Goal: Information Seeking & Learning: Learn about a topic

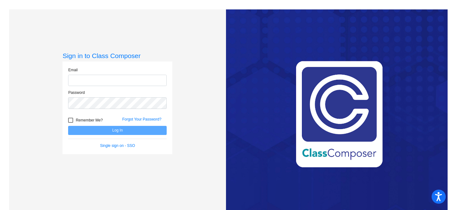
type input "[PERSON_NAME][EMAIL_ADDRESS][DOMAIN_NAME]"
click at [138, 128] on button "Log In" at bounding box center [117, 130] width 99 height 9
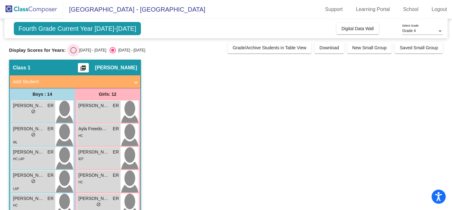
click at [73, 51] on div "Select an option" at bounding box center [73, 50] width 6 height 6
click at [73, 53] on input "[DATE] - [DATE]" at bounding box center [73, 53] width 0 height 0
radio input "true"
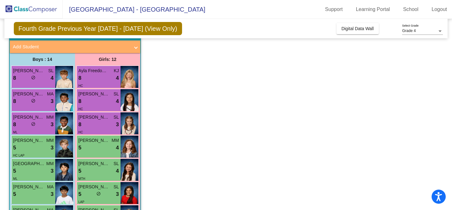
scroll to position [41, 0]
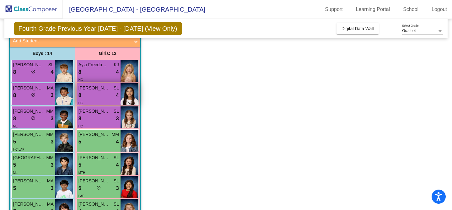
click at [102, 95] on div "8 lock do_not_disturb_alt 4" at bounding box center [98, 95] width 40 height 8
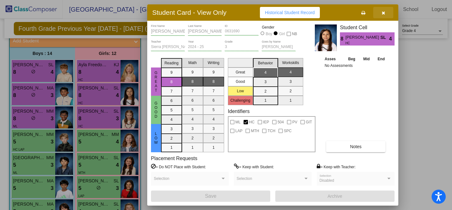
click at [383, 13] on icon "button" at bounding box center [383, 13] width 3 height 4
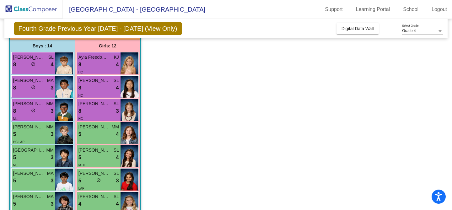
scroll to position [49, 0]
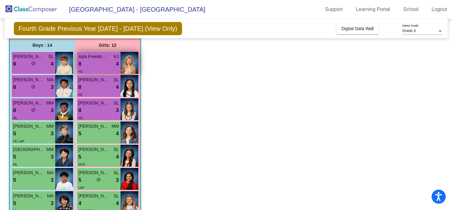
click at [101, 69] on div "HC" at bounding box center [98, 71] width 40 height 7
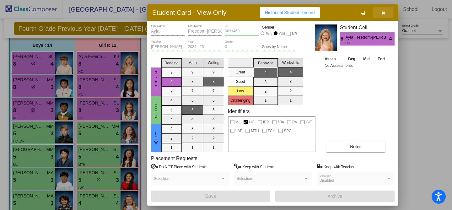
click at [384, 15] on icon "button" at bounding box center [383, 13] width 3 height 4
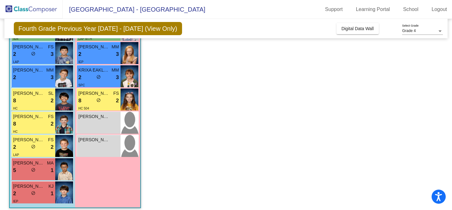
scroll to position [226, 0]
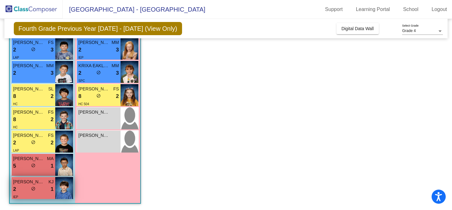
click at [28, 191] on div "2 lock do_not_disturb_alt 1" at bounding box center [33, 189] width 40 height 8
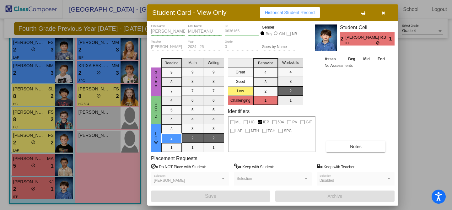
click at [385, 11] on button "button" at bounding box center [383, 12] width 20 height 11
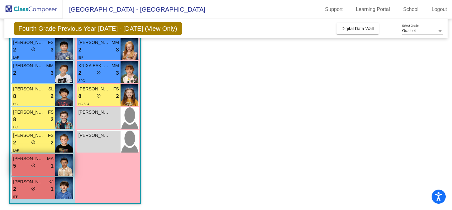
click at [27, 170] on div "5 lock do_not_disturb_alt 1" at bounding box center [33, 166] width 40 height 8
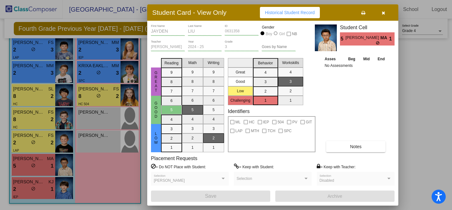
click at [384, 12] on icon "button" at bounding box center [383, 13] width 3 height 4
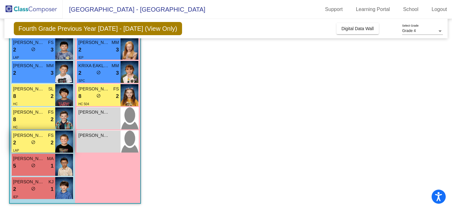
scroll to position [216, 0]
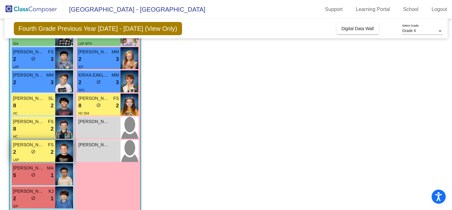
click at [42, 153] on div "2 lock do_not_disturb_alt 2" at bounding box center [33, 152] width 40 height 8
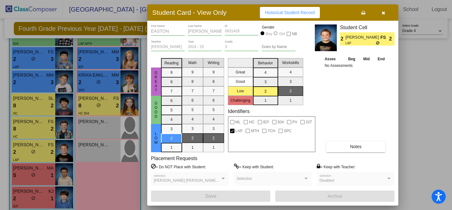
click at [384, 15] on button "button" at bounding box center [383, 12] width 20 height 11
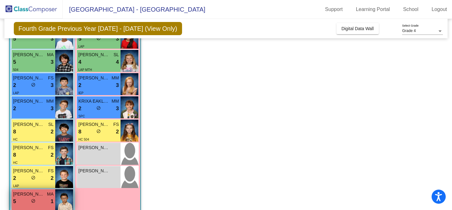
scroll to position [226, 0]
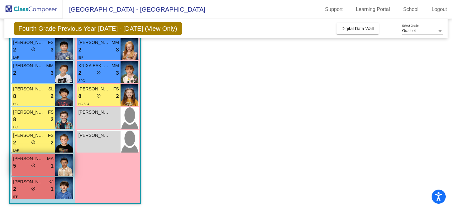
click at [34, 173] on div "[PERSON_NAME] MA 5 lock do_not_disturb_alt 1" at bounding box center [34, 165] width 44 height 22
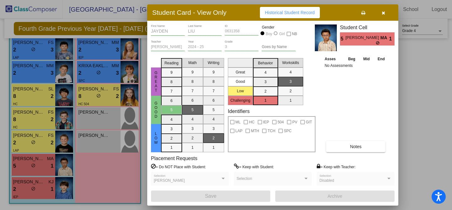
click at [353, 148] on span "Notes" at bounding box center [356, 146] width 12 height 5
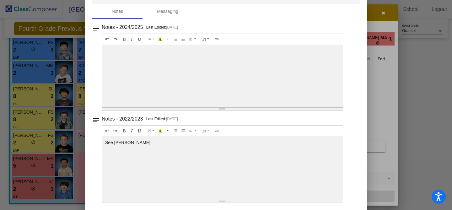
scroll to position [0, 0]
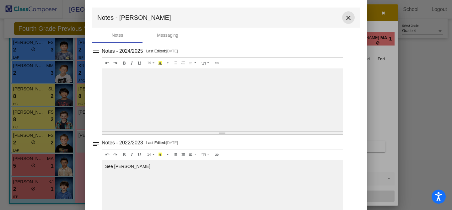
click at [345, 19] on mat-icon "close" at bounding box center [349, 18] width 8 height 8
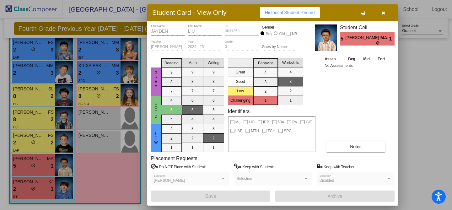
click at [382, 13] on icon "button" at bounding box center [383, 13] width 3 height 4
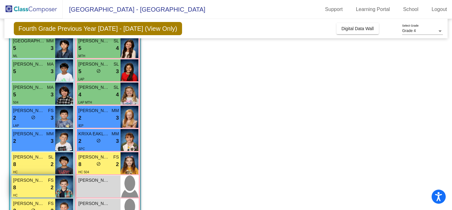
scroll to position [148, 0]
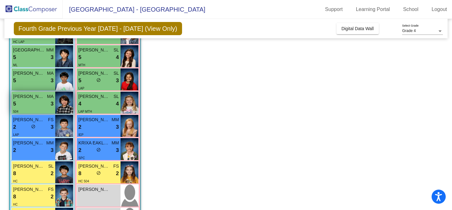
click at [40, 104] on div "5 lock do_not_disturb_alt 3" at bounding box center [33, 104] width 40 height 8
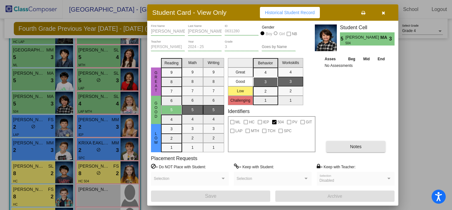
click at [350, 146] on span "Notes" at bounding box center [356, 146] width 12 height 5
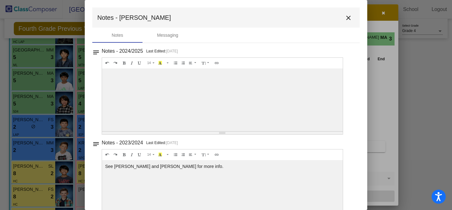
click at [346, 18] on mat-icon "close" at bounding box center [349, 18] width 8 height 8
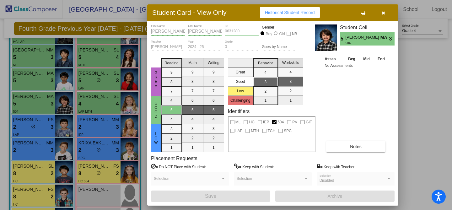
click at [383, 13] on icon "button" at bounding box center [383, 13] width 3 height 4
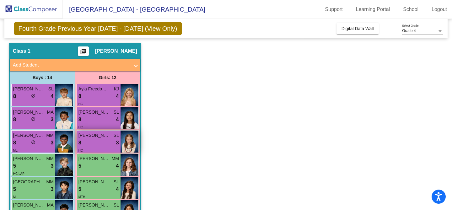
scroll to position [26, 0]
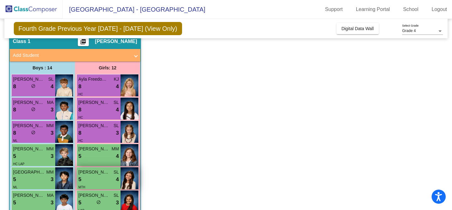
click at [95, 175] on span "[PERSON_NAME]" at bounding box center [93, 172] width 31 height 7
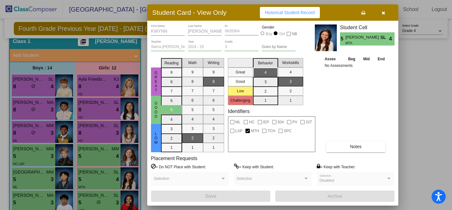
click at [383, 11] on icon "button" at bounding box center [383, 13] width 3 height 4
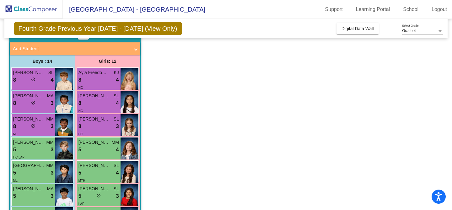
scroll to position [30, 0]
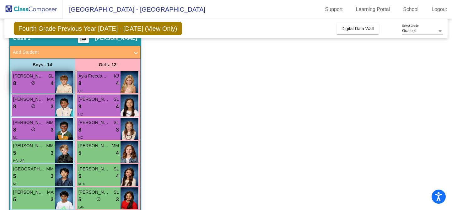
click at [30, 78] on span "[PERSON_NAME]" at bounding box center [28, 76] width 31 height 7
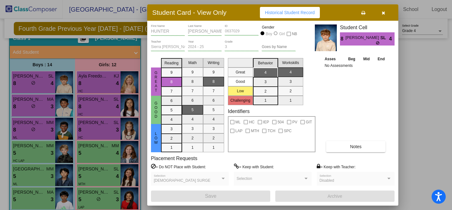
click at [28, 104] on div at bounding box center [226, 105] width 452 height 210
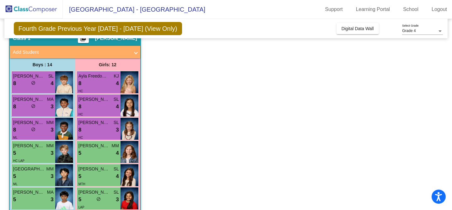
click at [28, 104] on div "8 lock do_not_disturb_alt 3" at bounding box center [33, 107] width 40 height 8
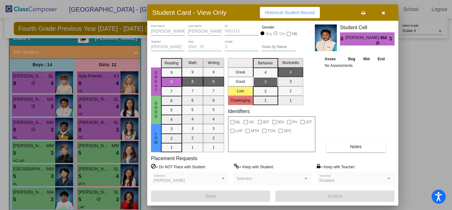
click at [28, 124] on div at bounding box center [226, 105] width 452 height 210
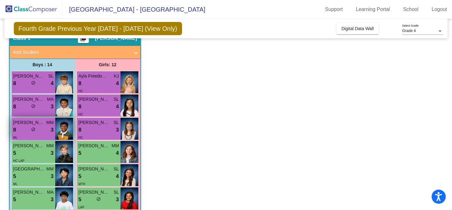
click at [30, 130] on div "8 lock do_not_disturb_alt 3" at bounding box center [33, 130] width 40 height 8
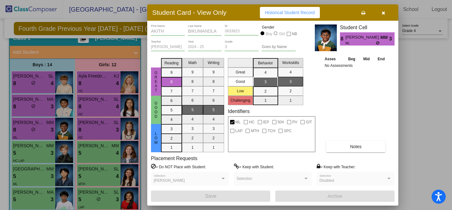
click at [30, 130] on div at bounding box center [226, 105] width 452 height 210
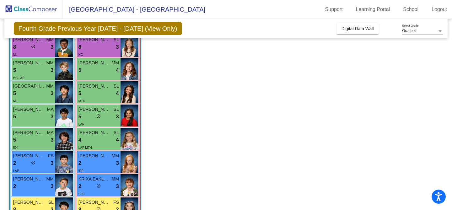
scroll to position [116, 0]
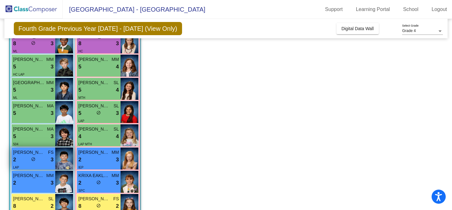
click at [30, 169] on div "LAP" at bounding box center [33, 167] width 40 height 7
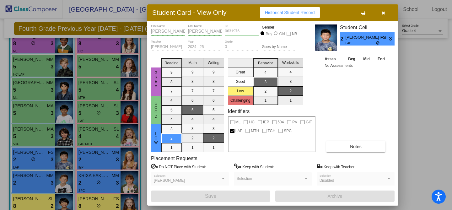
click at [30, 164] on div at bounding box center [226, 105] width 452 height 210
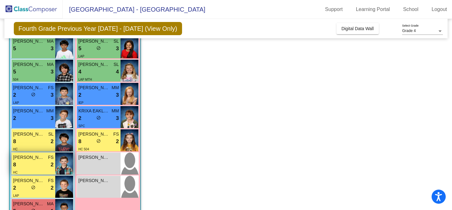
scroll to position [212, 0]
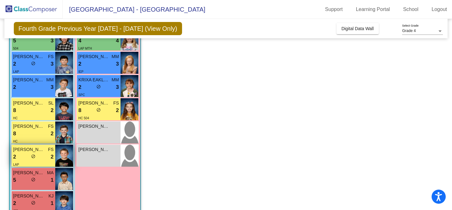
click at [30, 155] on div "2 lock do_not_disturb_alt 2" at bounding box center [33, 157] width 40 height 8
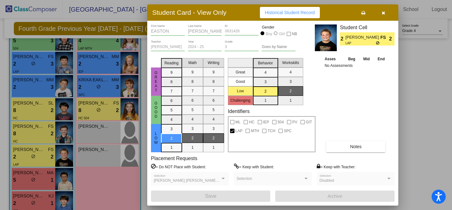
click at [31, 155] on div at bounding box center [226, 105] width 452 height 210
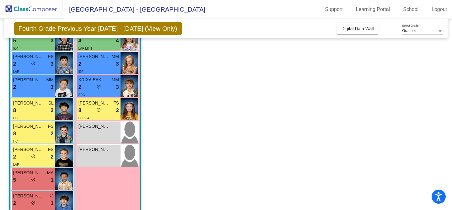
scroll to position [226, 0]
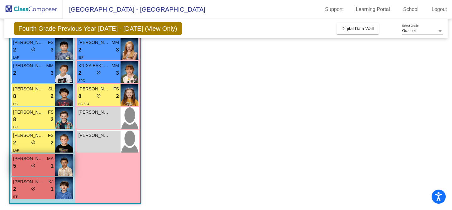
click at [34, 167] on span "do_not_disturb_alt" at bounding box center [33, 165] width 4 height 4
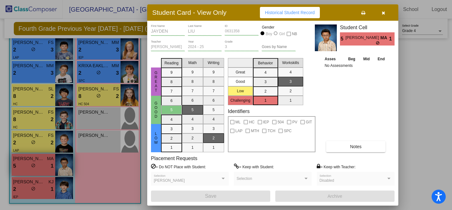
click at [34, 167] on div at bounding box center [226, 105] width 452 height 210
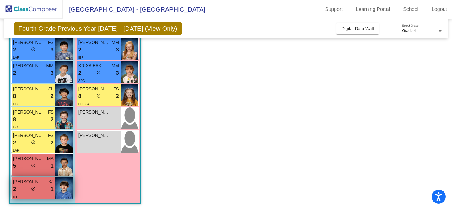
click at [31, 193] on div "IEP" at bounding box center [33, 196] width 40 height 7
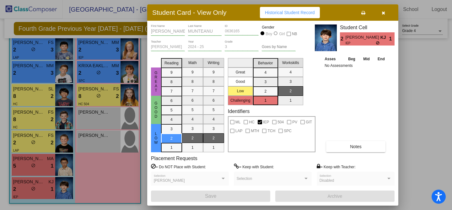
click at [34, 180] on div at bounding box center [226, 105] width 452 height 210
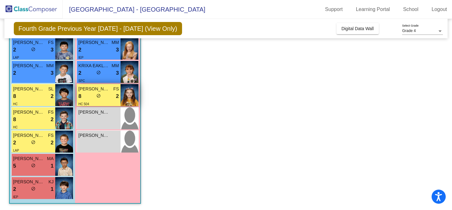
click at [102, 96] on div "8 lock do_not_disturb_alt 2" at bounding box center [98, 96] width 40 height 8
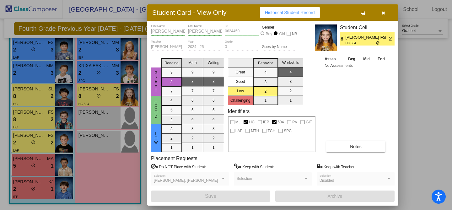
click at [89, 72] on div at bounding box center [226, 105] width 452 height 210
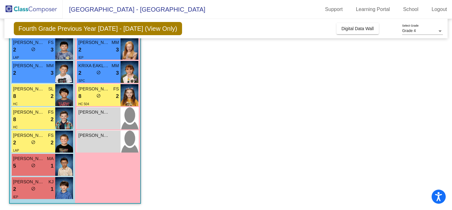
click at [89, 72] on div "2 lock do_not_disturb_alt 3" at bounding box center [98, 73] width 40 height 8
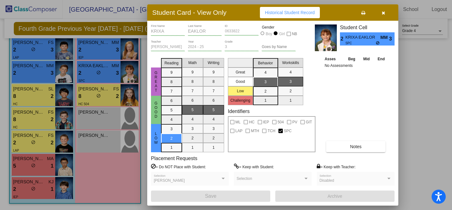
click at [95, 76] on div at bounding box center [226, 105] width 452 height 210
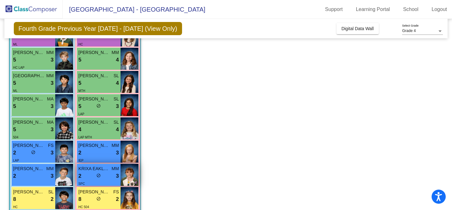
scroll to position [115, 0]
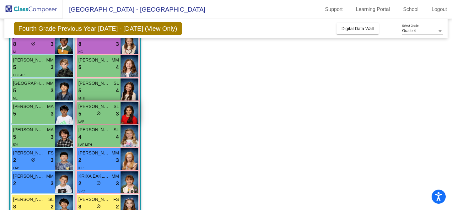
click at [101, 113] on div "5 lock do_not_disturb_alt 3" at bounding box center [98, 114] width 40 height 8
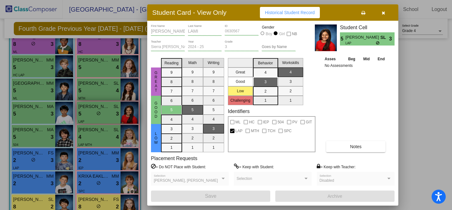
click at [101, 113] on div at bounding box center [226, 105] width 452 height 210
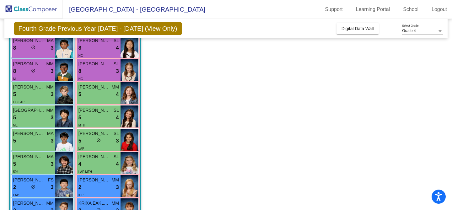
scroll to position [90, 0]
